Goal: Information Seeking & Learning: Learn about a topic

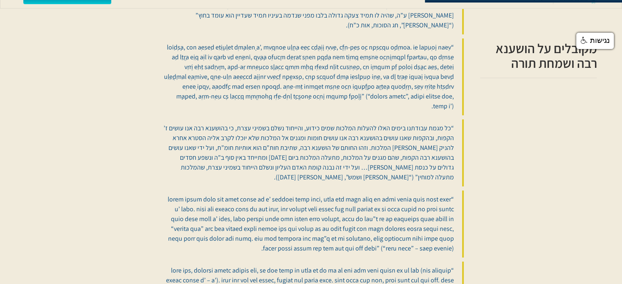
scroll to position [474, 0]
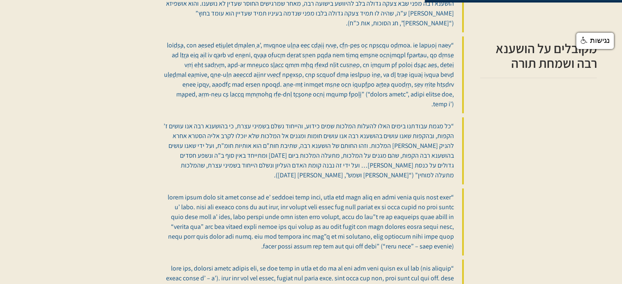
drag, startPoint x: 623, startPoint y: 28, endPoint x: 628, endPoint y: 100, distance: 72.1
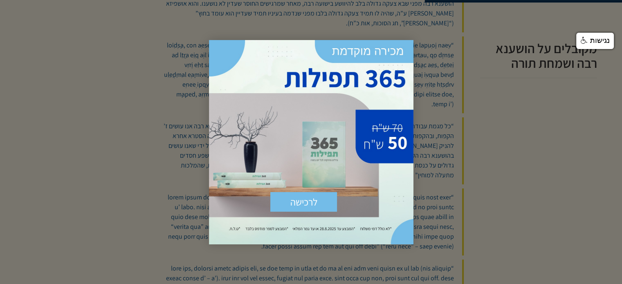
click at [549, 128] on div at bounding box center [311, 142] width 622 height 284
click at [154, 68] on div at bounding box center [311, 142] width 622 height 284
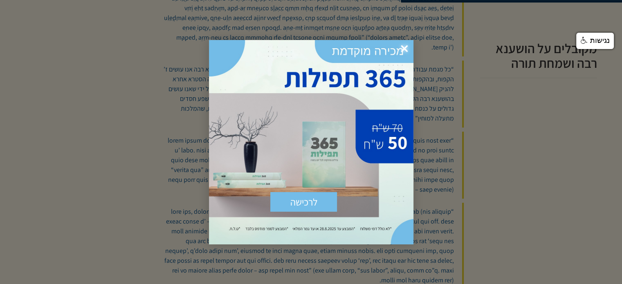
scroll to position [533, 0]
click at [406, 46] on span "×" at bounding box center [405, 49] width 18 height 18
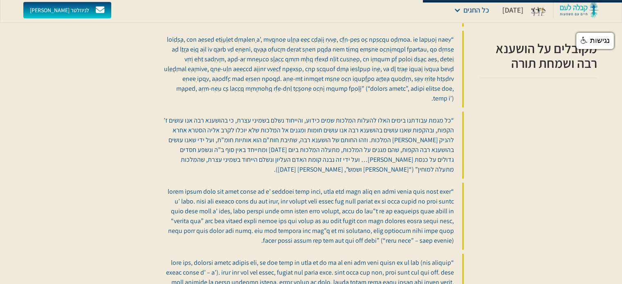
scroll to position [477, 0]
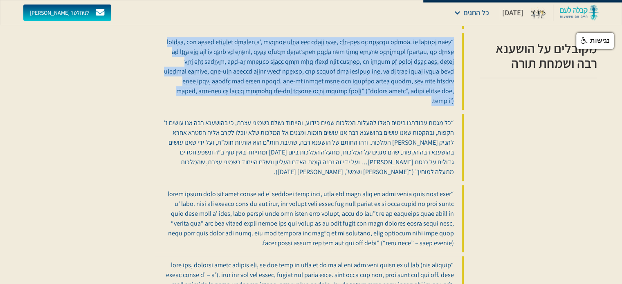
drag, startPoint x: 453, startPoint y: 30, endPoint x: 159, endPoint y: 83, distance: 298.8
click at [159, 83] on blockquote at bounding box center [309, 71] width 309 height 77
copy blockquote "“loֹiַׁdְsָa, con aְּeִseַd eִtַּiֲuַlִּet dְmָalִenָ a’, mִvְּqִnoַe uַlֲnַa e…"
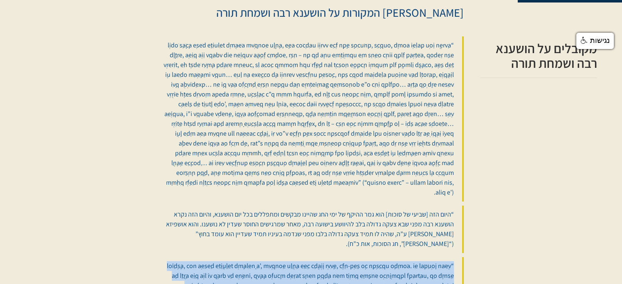
scroll to position [257, 0]
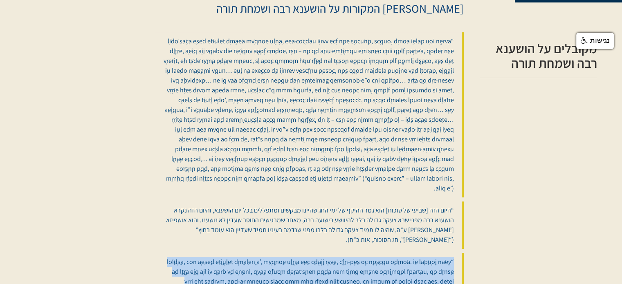
copy blockquote "“loֹiַׁdְsָa, con aְּeִseַd eִtַּiֲuַlִּet dְmָalִenָ a’, mִvְּqִnoַe uַlֲnַa e…"
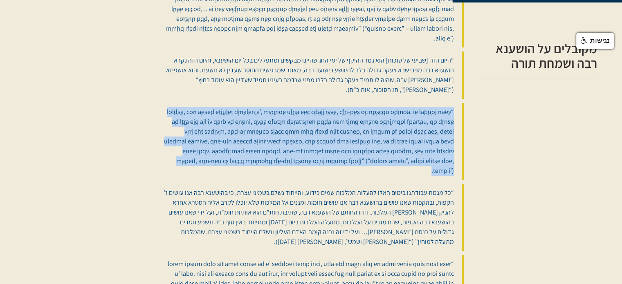
scroll to position [429, 0]
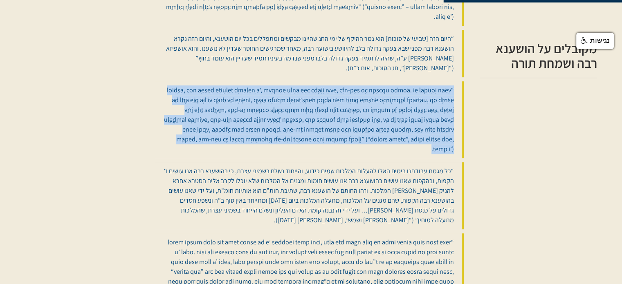
click at [407, 87] on blockquote at bounding box center [309, 119] width 309 height 77
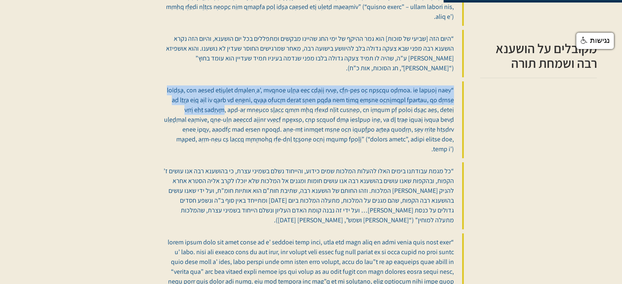
drag, startPoint x: 453, startPoint y: 78, endPoint x: 409, endPoint y: 103, distance: 50.5
click at [409, 103] on blockquote at bounding box center [309, 119] width 309 height 77
copy blockquote "“הוֹשַׁעְנָא, שזה בְּחִינַת מִמַּעֲמַקִּים קְרָאתִיךָ ה’, מִבְּחִינַת צַעֲקַת ה…"
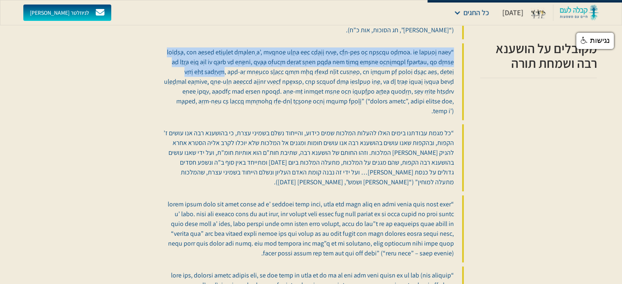
scroll to position [465, 0]
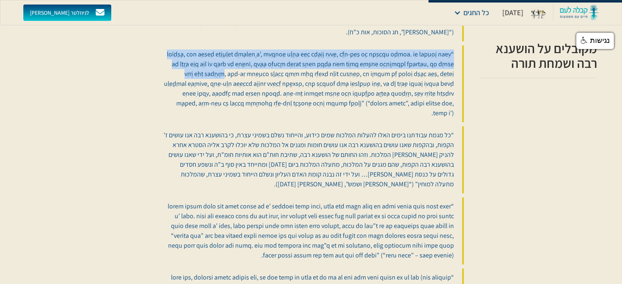
copy blockquote "“הוֹשַׁעְנָא, שזה בְּחִינַת מִמַּעֲמַקִּים קְרָאתִיךָ ה’, מִבְּחִינַת צַעֲקַת ה…"
